Goal: Task Accomplishment & Management: Complete application form

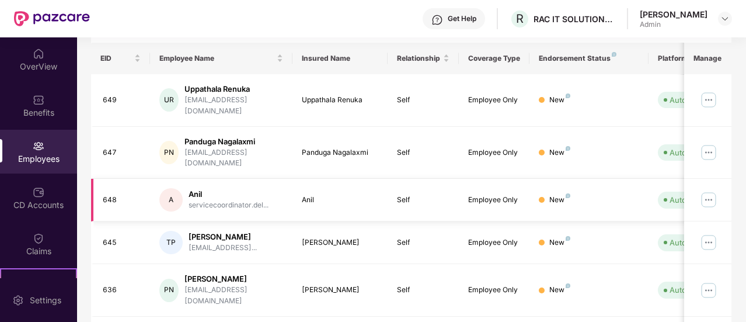
scroll to position [117, 0]
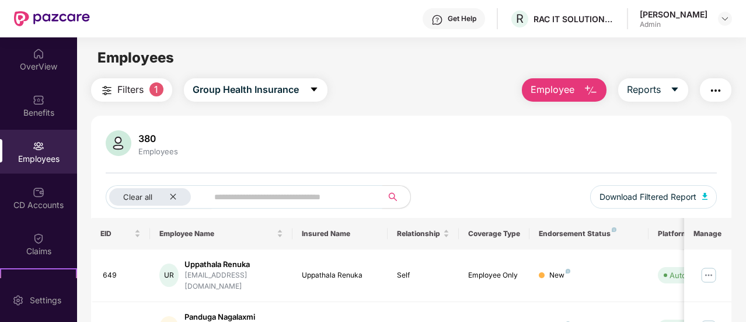
click at [284, 196] on input "text" at bounding box center [290, 197] width 152 height 18
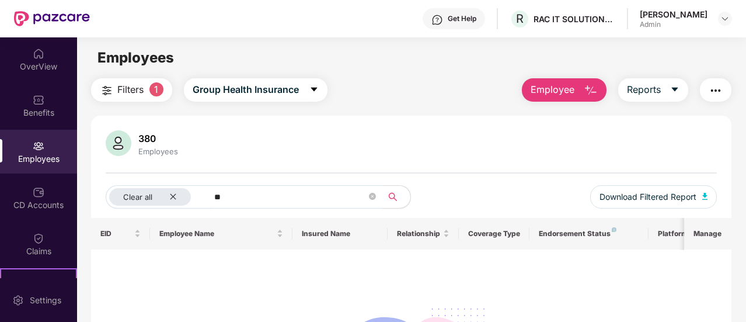
type input "*"
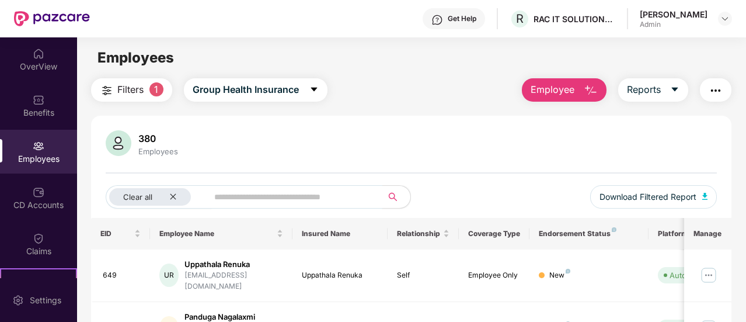
click at [231, 198] on input "text" at bounding box center [290, 197] width 152 height 18
type input "***"
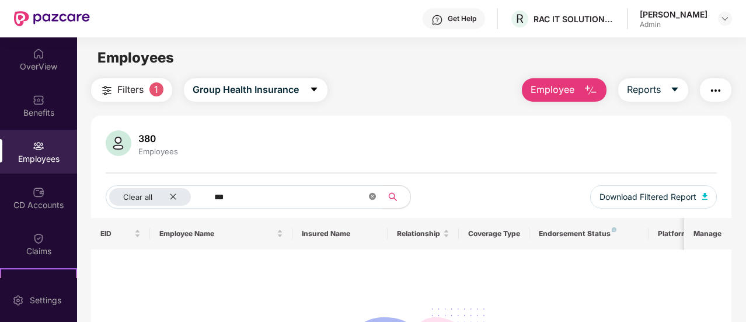
click at [372, 197] on icon "close-circle" at bounding box center [372, 196] width 7 height 7
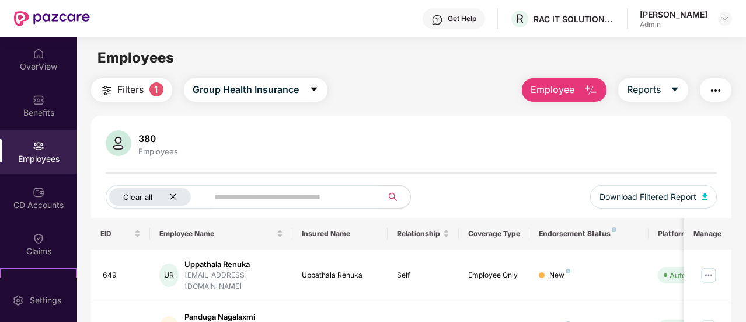
click at [173, 197] on icon "close" at bounding box center [173, 197] width 8 height 8
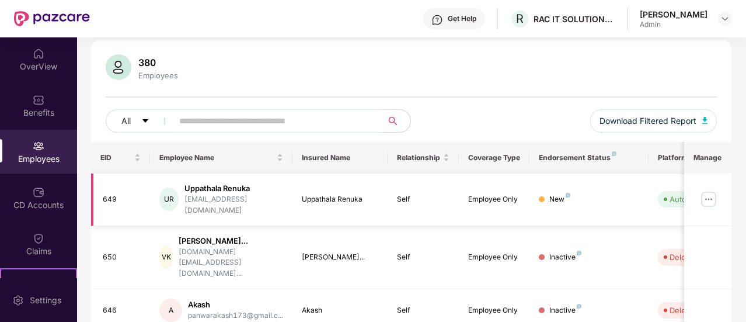
scroll to position [58, 0]
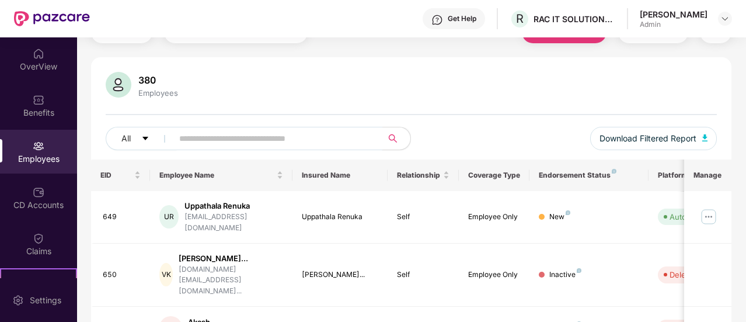
click at [285, 137] on input "text" at bounding box center [272, 139] width 187 height 18
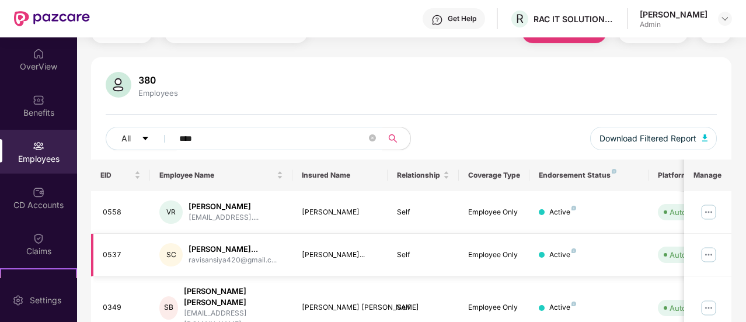
type input "****"
click at [373, 139] on icon "close-circle" at bounding box center [372, 137] width 7 height 7
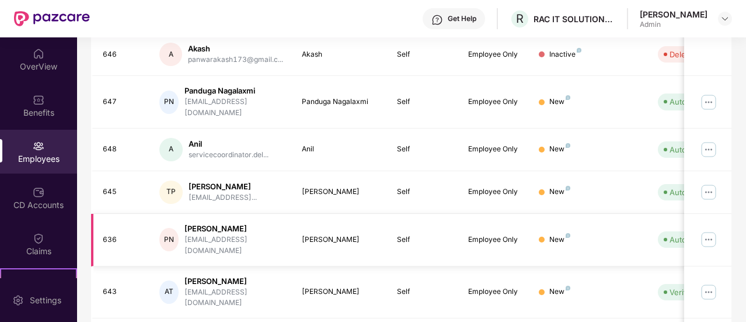
scroll to position [350, 0]
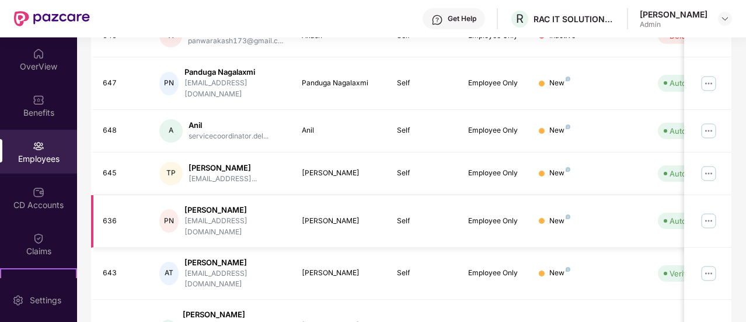
click at [228, 204] on div "[PERSON_NAME]" at bounding box center [233, 209] width 99 height 11
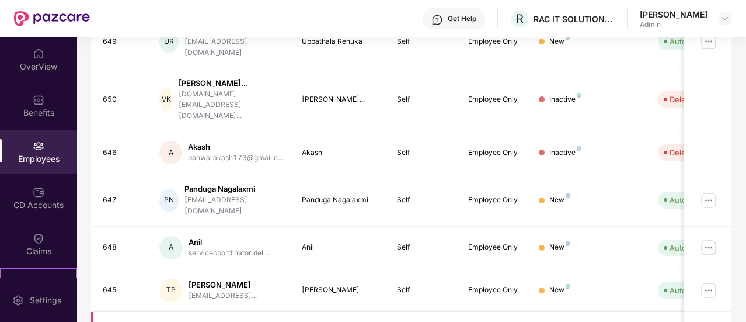
scroll to position [0, 0]
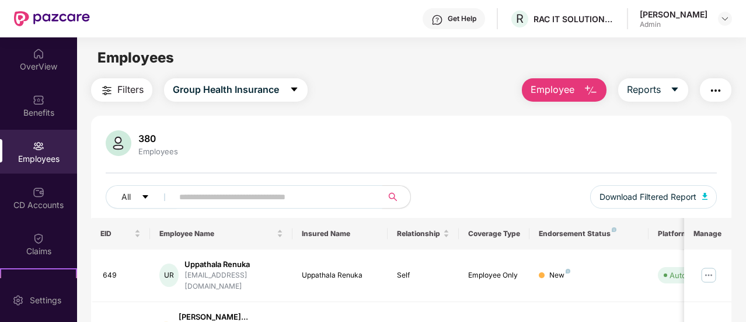
click at [238, 197] on input "text" at bounding box center [272, 197] width 187 height 18
click at [551, 82] on span "Employee" at bounding box center [553, 89] width 44 height 15
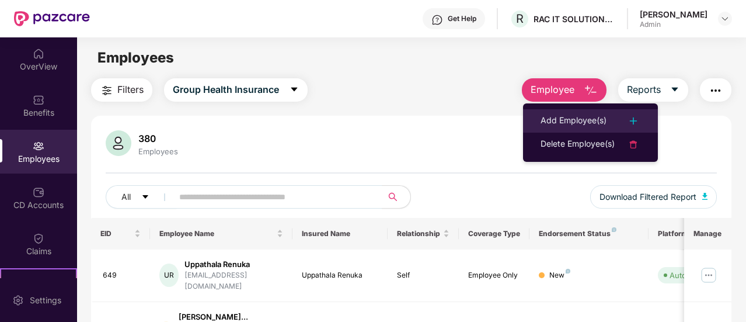
click at [555, 117] on div "Add Employee(s)" at bounding box center [574, 121] width 66 height 14
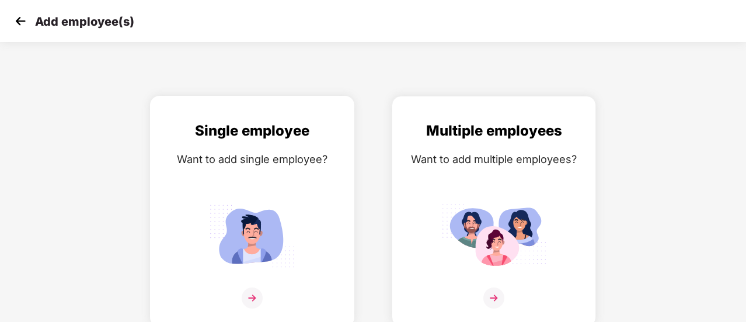
scroll to position [8, 0]
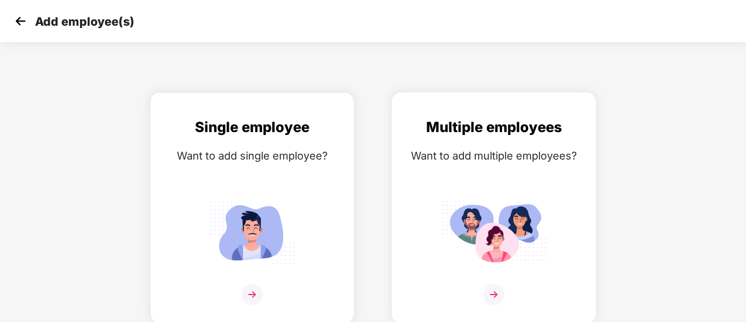
click at [495, 294] on img at bounding box center [493, 294] width 21 height 21
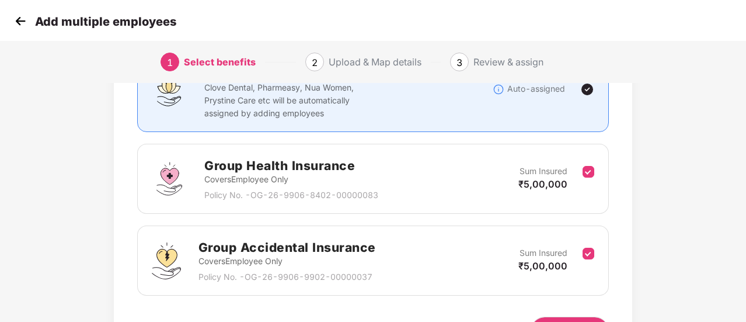
scroll to position [190, 0]
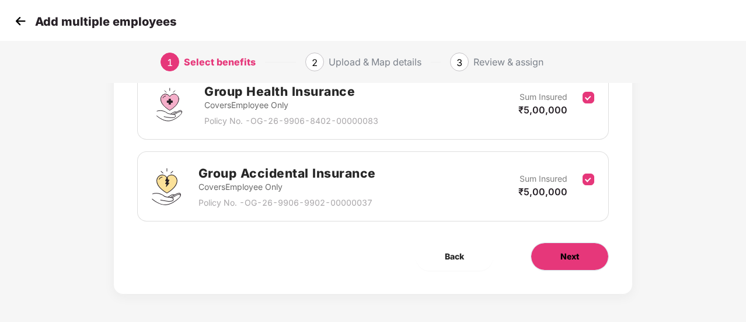
click at [579, 255] on span "Next" at bounding box center [569, 256] width 19 height 13
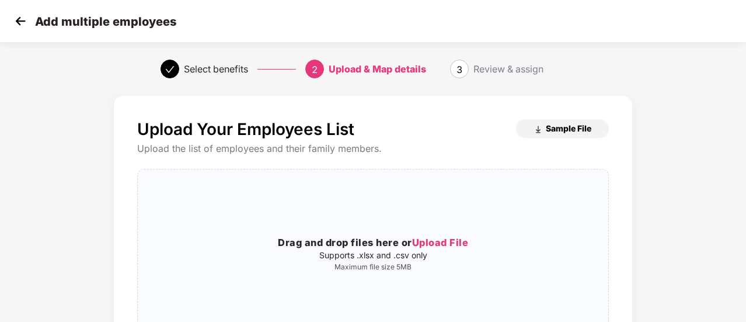
click at [565, 126] on span "Sample File" at bounding box center [569, 128] width 46 height 11
click at [437, 246] on span "Upload File" at bounding box center [440, 242] width 57 height 12
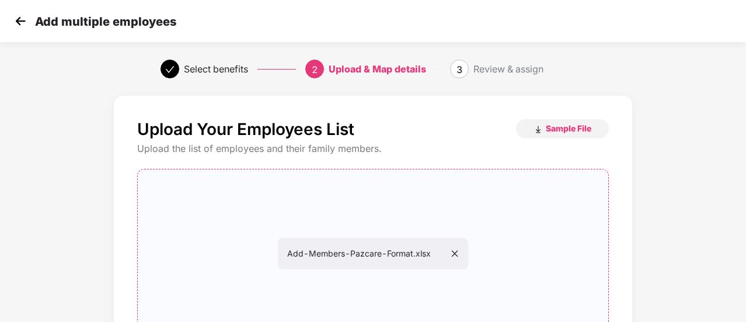
scroll to position [117, 0]
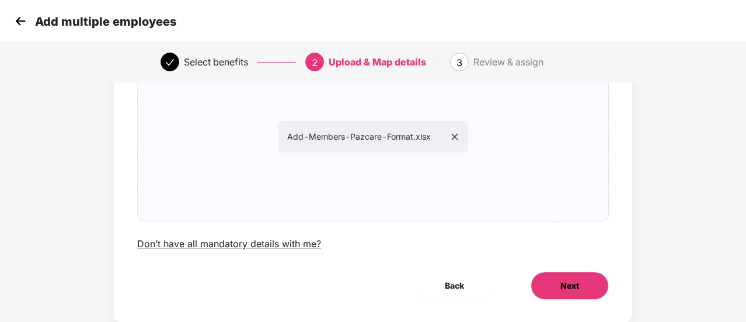
click at [573, 283] on span "Next" at bounding box center [569, 285] width 19 height 13
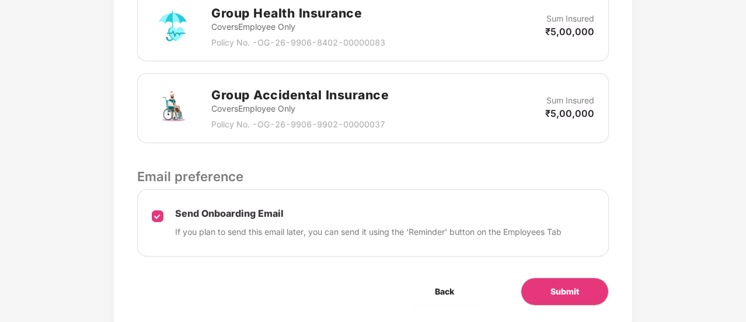
scroll to position [422, 0]
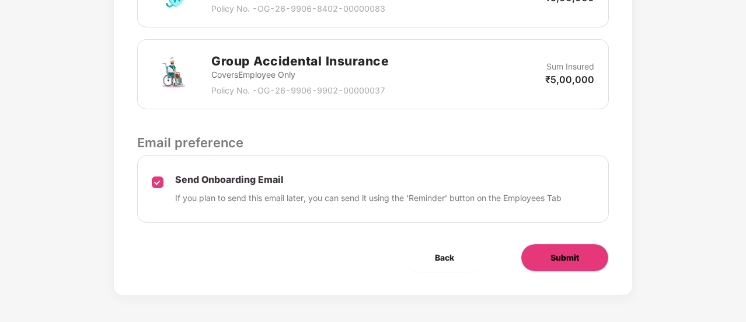
click at [572, 256] on span "Submit" at bounding box center [565, 257] width 29 height 13
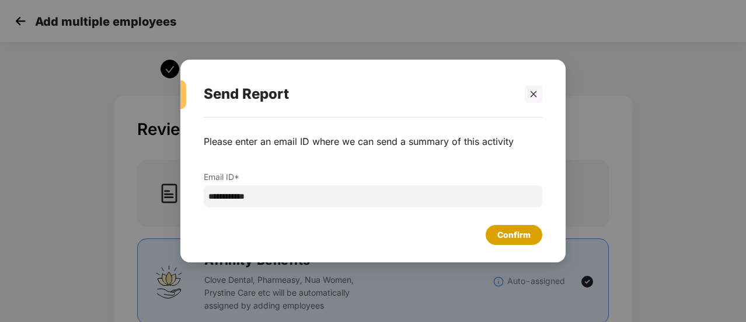
click at [512, 232] on div "Confirm" at bounding box center [513, 234] width 33 height 13
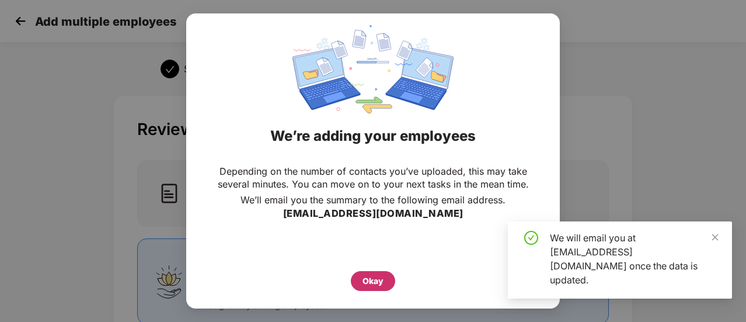
click at [374, 282] on div "Okay" at bounding box center [373, 280] width 21 height 13
